Goal: Find specific page/section: Find specific page/section

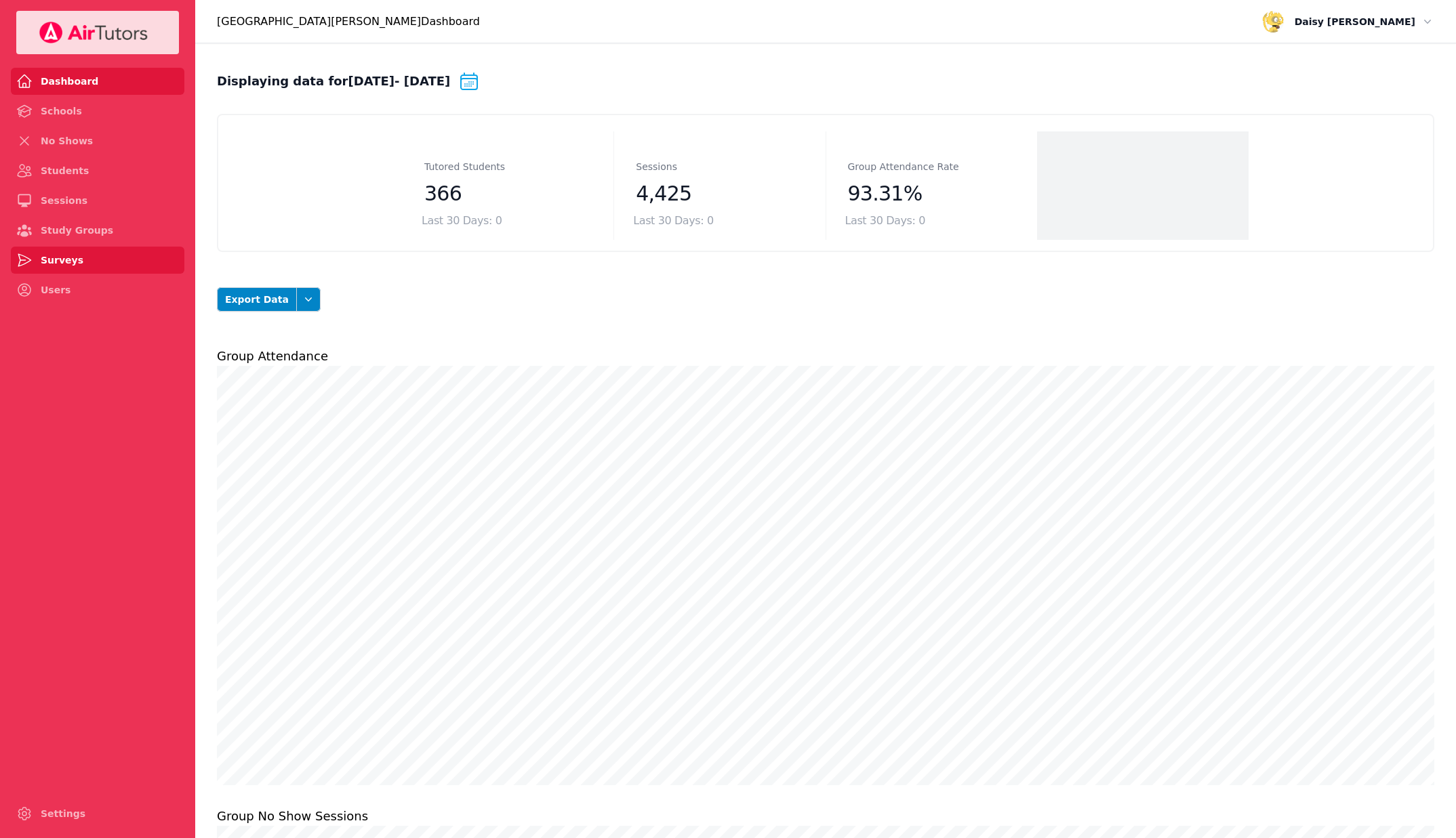
click at [51, 271] on link "Surveys" at bounding box center [98, 259] width 174 height 27
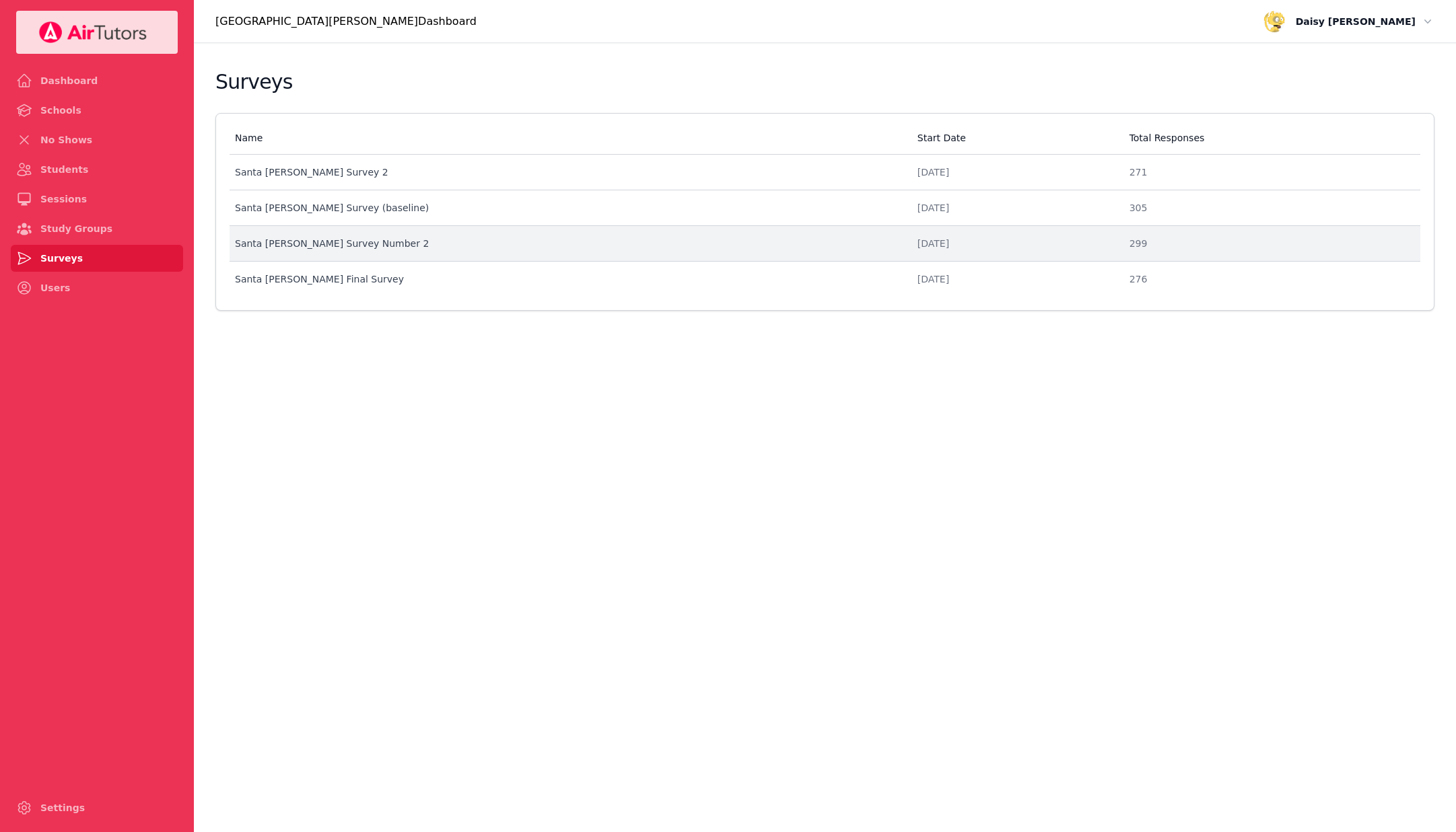
click at [369, 260] on td "Name Santa [PERSON_NAME] Survey Number 2" at bounding box center [569, 244] width 680 height 36
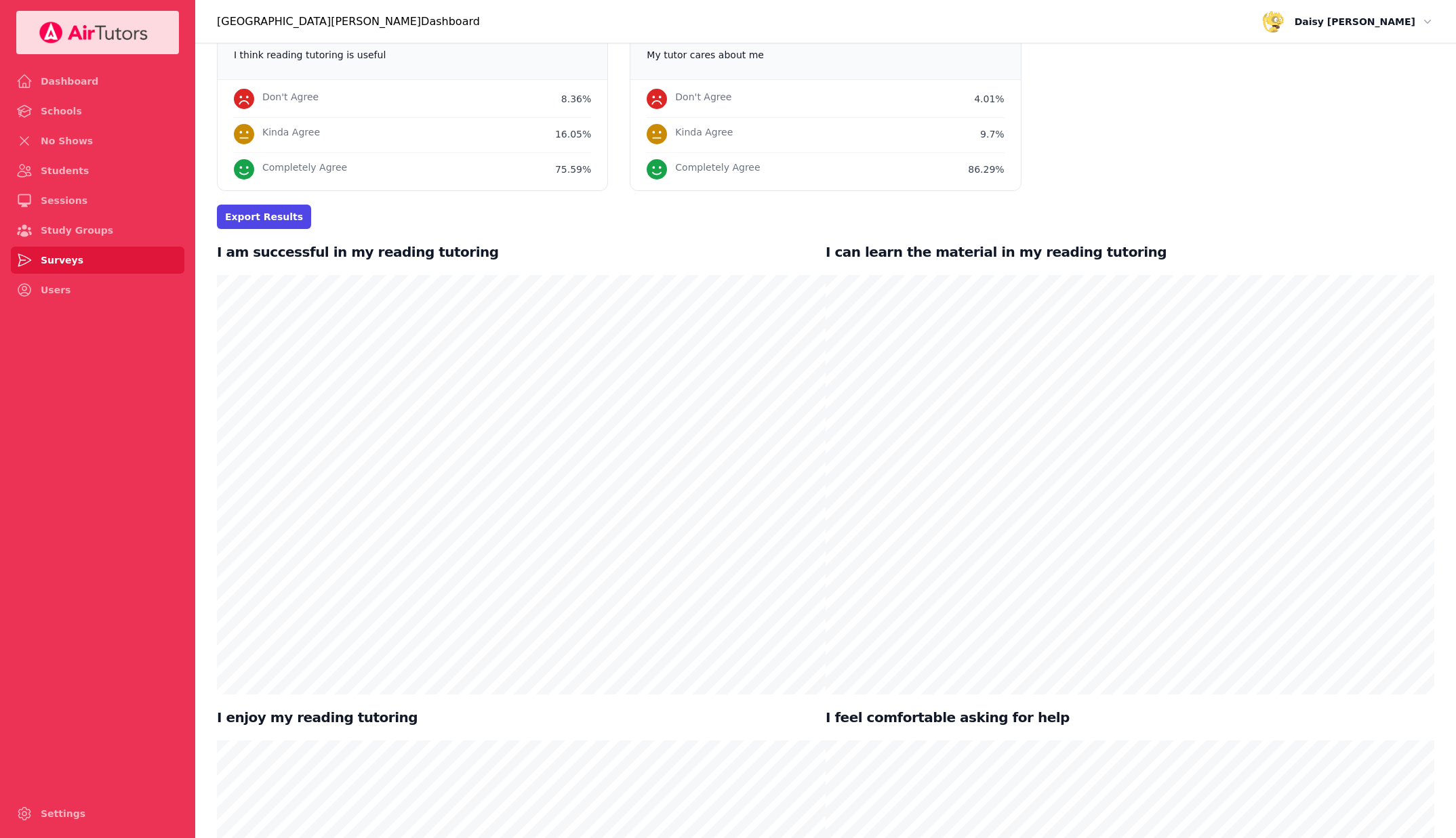
scroll to position [68, 0]
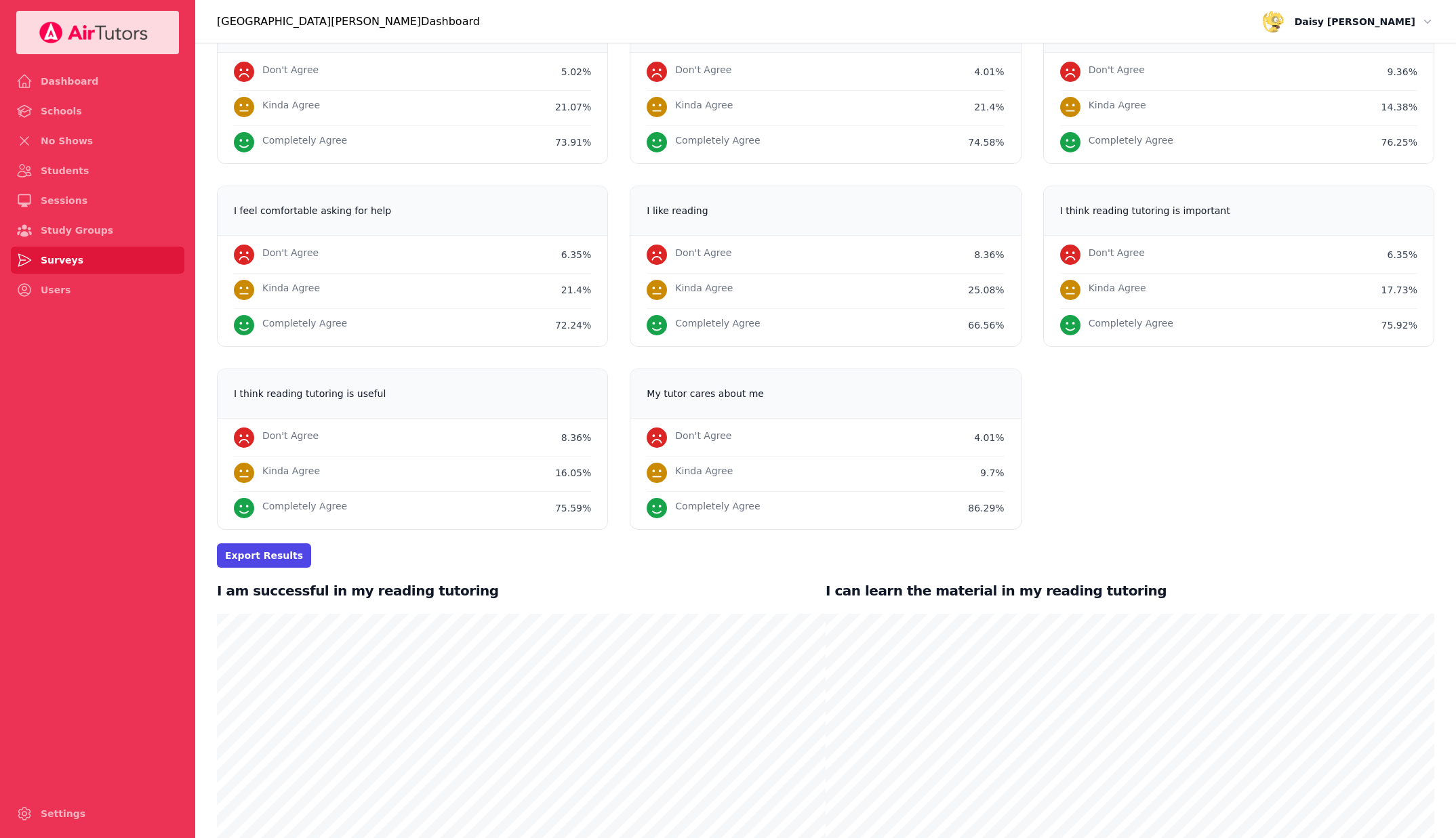
click at [129, 250] on link "Surveys" at bounding box center [98, 259] width 174 height 27
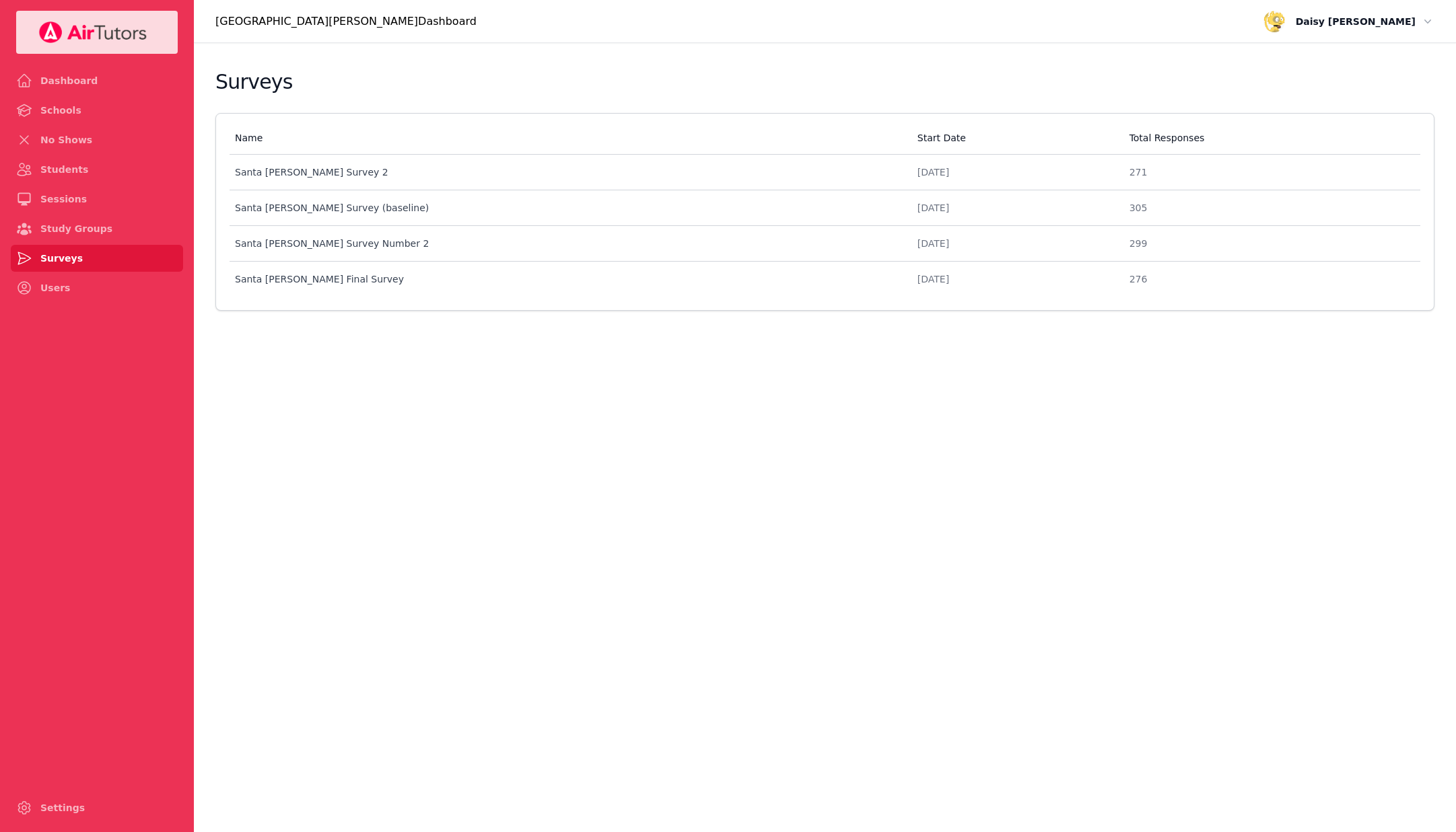
click at [434, 537] on body "Dashboard Schools No Shows Students Sessions Study Groups Surveys Users Setting…" at bounding box center [728, 416] width 1456 height 832
